Goal: Find specific page/section: Find specific page/section

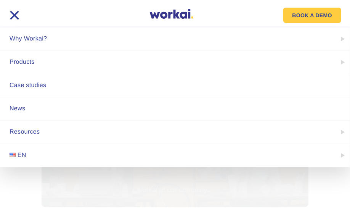
click at [21, 16] on div at bounding box center [14, 15] width 16 height 16
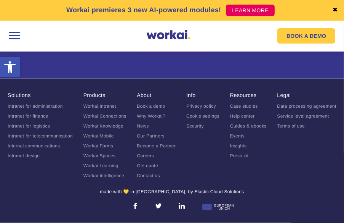
scroll to position [4151, 0]
click at [150, 158] on link "Careers" at bounding box center [145, 155] width 17 height 5
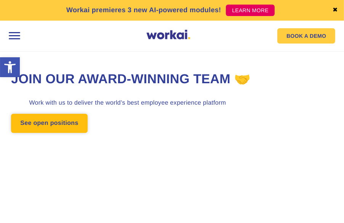
click at [70, 122] on link "See open positions" at bounding box center [49, 123] width 76 height 19
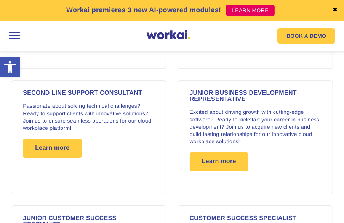
scroll to position [942, 0]
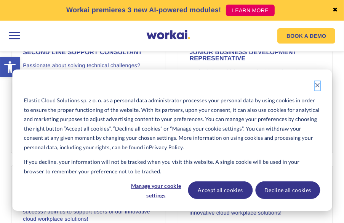
click at [317, 84] on icon "Dismiss cookie banner" at bounding box center [318, 85] width 4 height 4
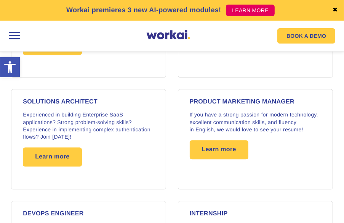
scroll to position [1133, 0]
